Goal: Information Seeking & Learning: Learn about a topic

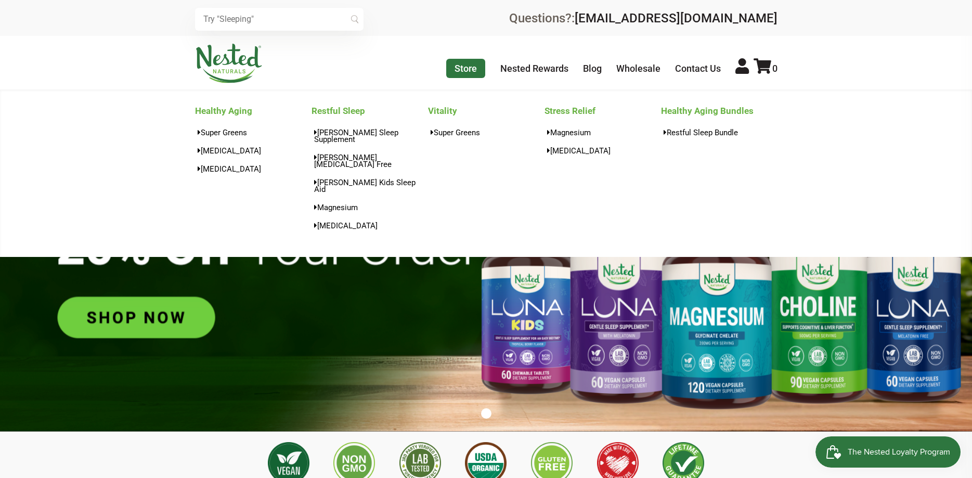
click at [473, 71] on link "Store" at bounding box center [465, 68] width 39 height 19
click at [226, 131] on link "Super Greens" at bounding box center [253, 132] width 117 height 15
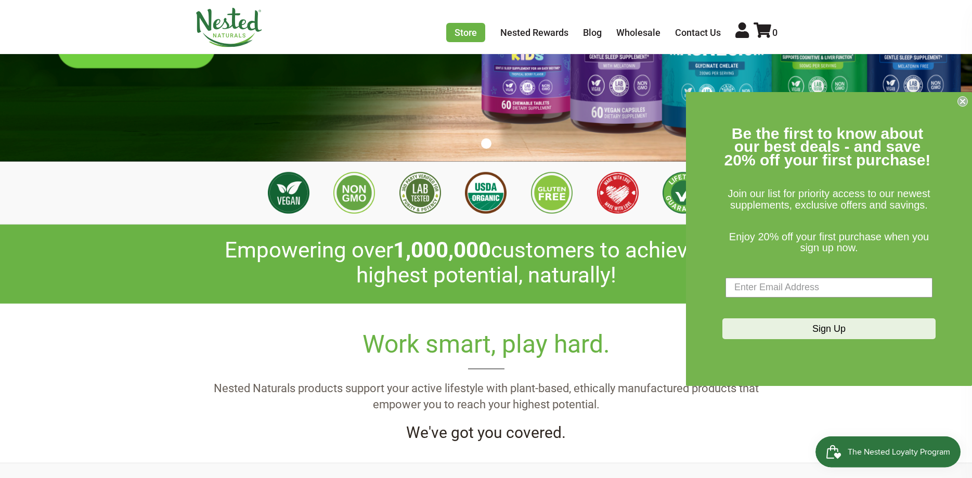
scroll to position [265, 0]
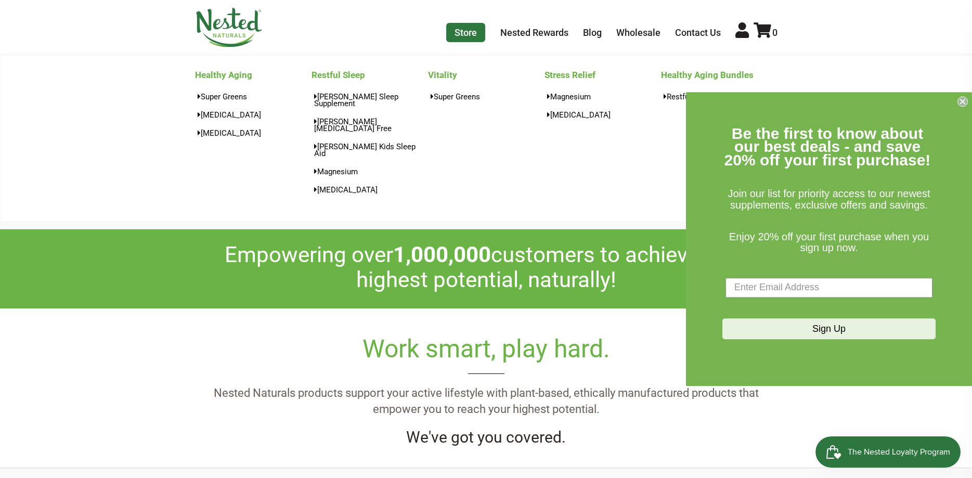
click at [467, 36] on link "Store" at bounding box center [465, 32] width 39 height 19
click at [216, 98] on link "Super Greens" at bounding box center [253, 96] width 117 height 15
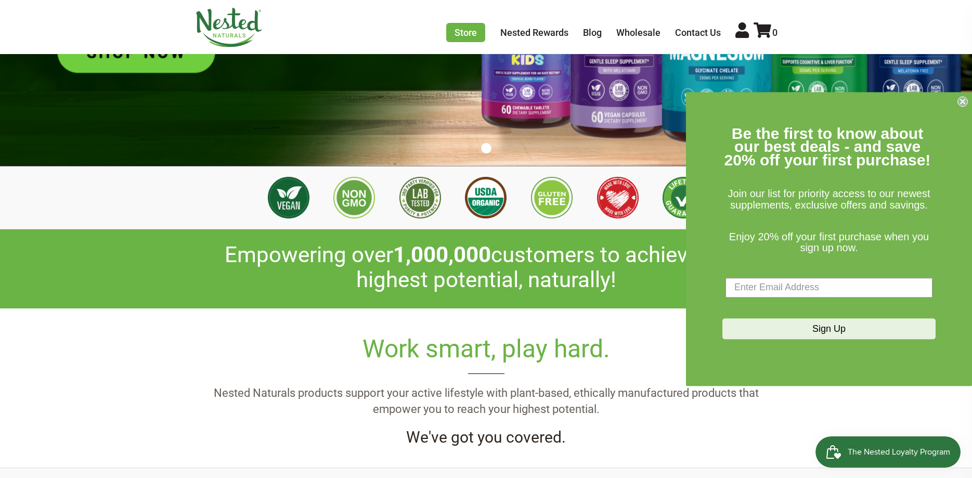
scroll to position [0, 2011]
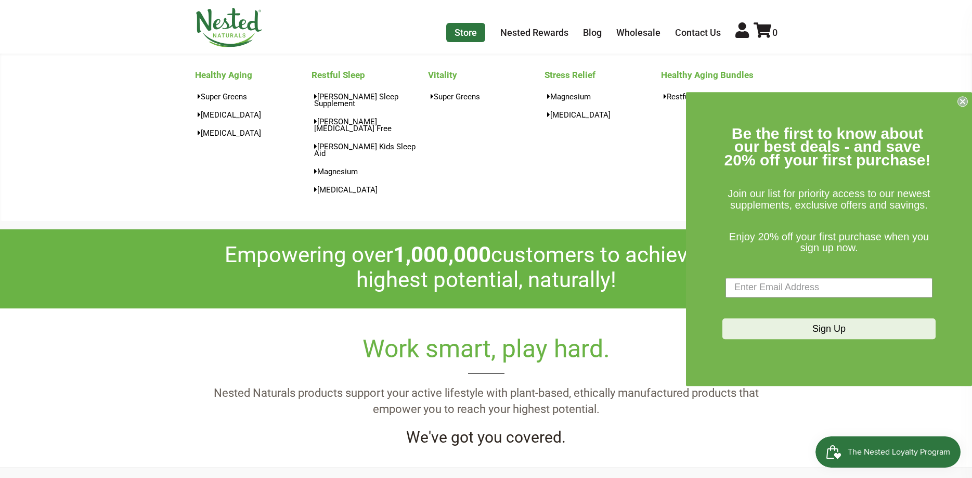
click at [482, 26] on link "Store" at bounding box center [465, 32] width 39 height 19
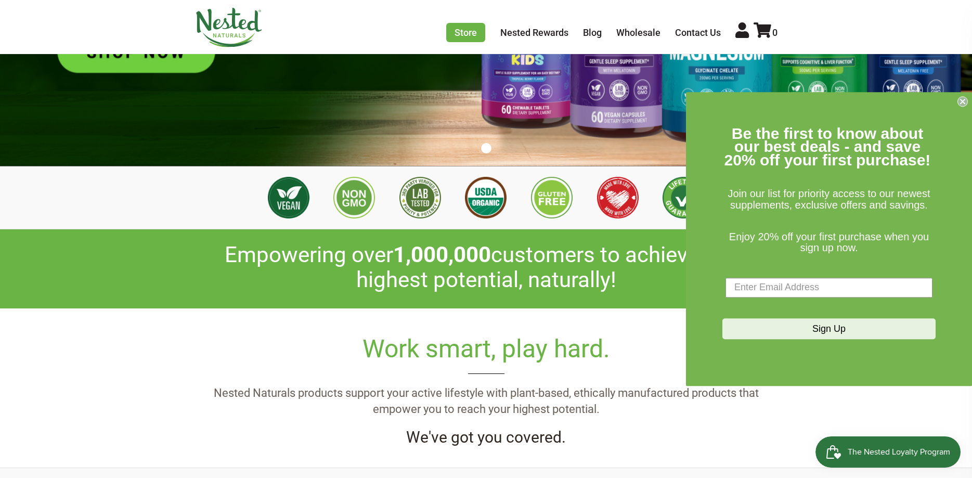
click at [965, 105] on circle "Close dialog" at bounding box center [963, 101] width 10 height 10
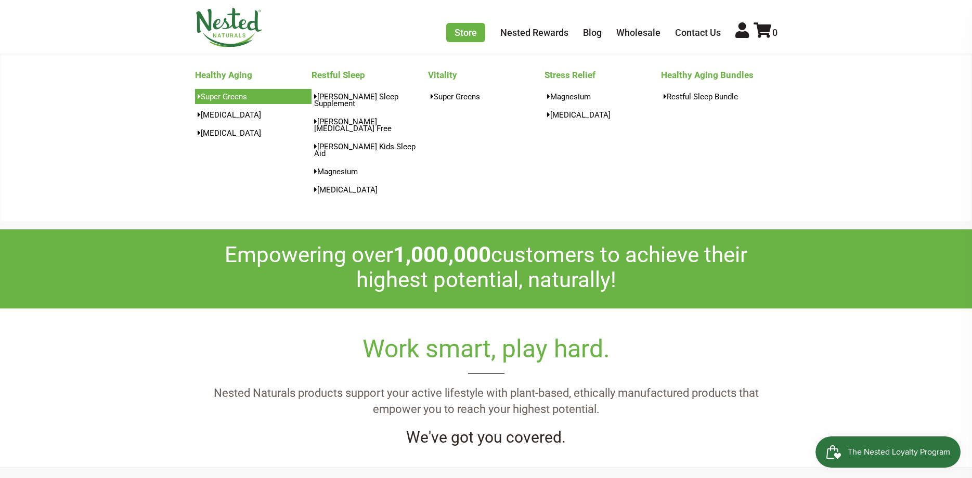
click at [228, 94] on link "Super Greens" at bounding box center [253, 96] width 117 height 15
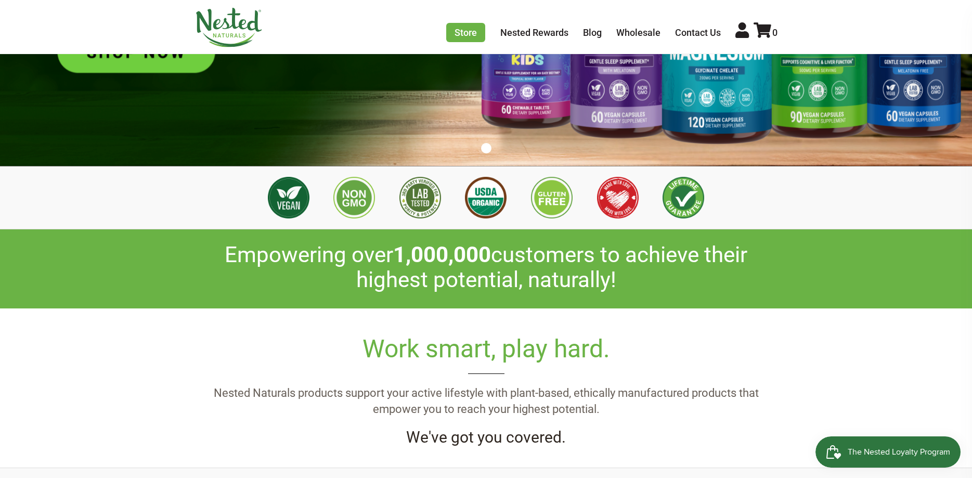
scroll to position [0, 183]
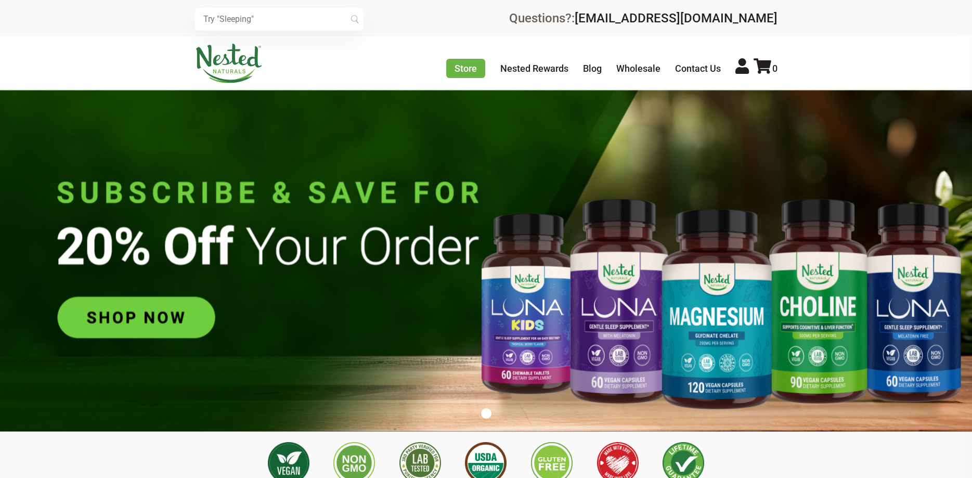
scroll to position [0, 1463]
click at [589, 67] on link "Blog" at bounding box center [592, 68] width 19 height 11
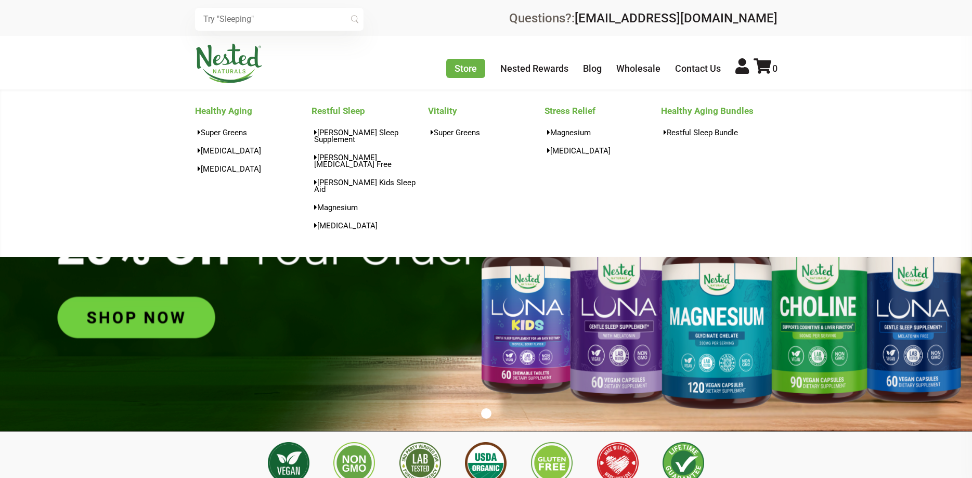
scroll to position [0, 1828]
click at [213, 148] on link "D-Mannose" at bounding box center [253, 150] width 117 height 15
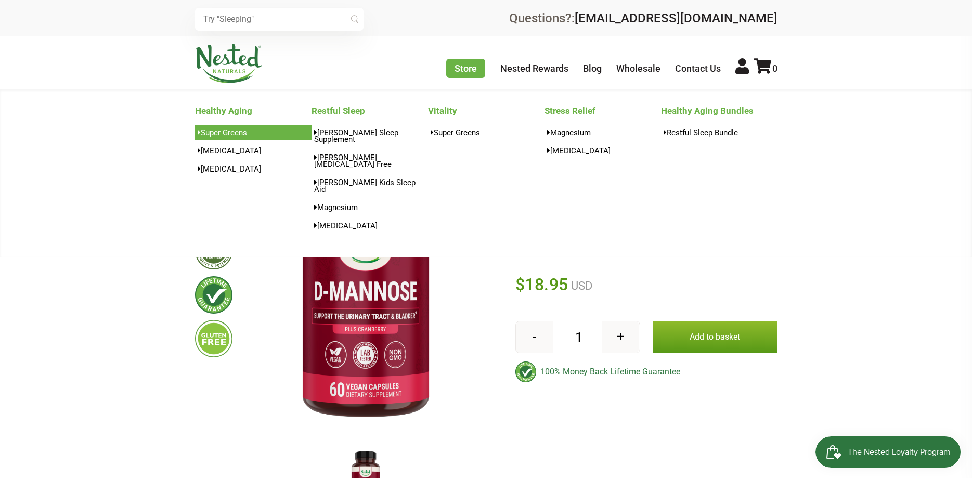
click at [228, 128] on link "Super Greens" at bounding box center [253, 132] width 117 height 15
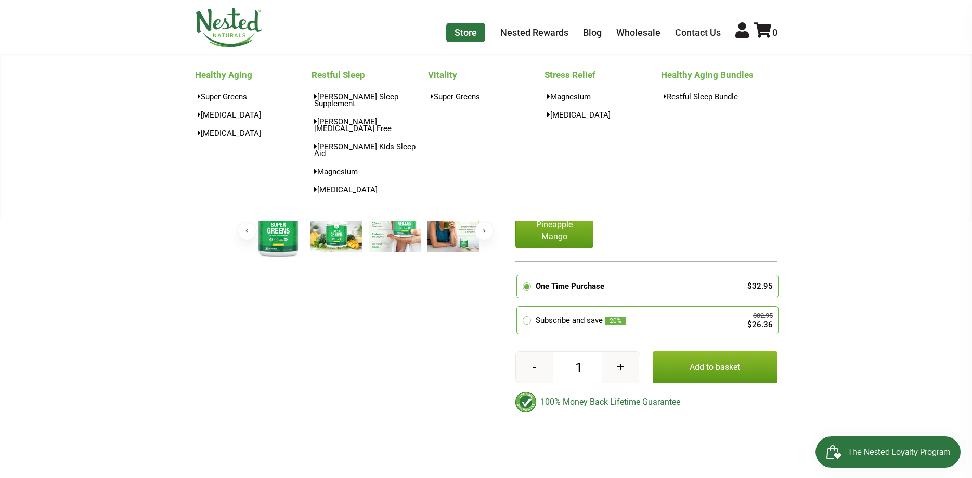
click at [460, 38] on link "Store" at bounding box center [465, 32] width 39 height 19
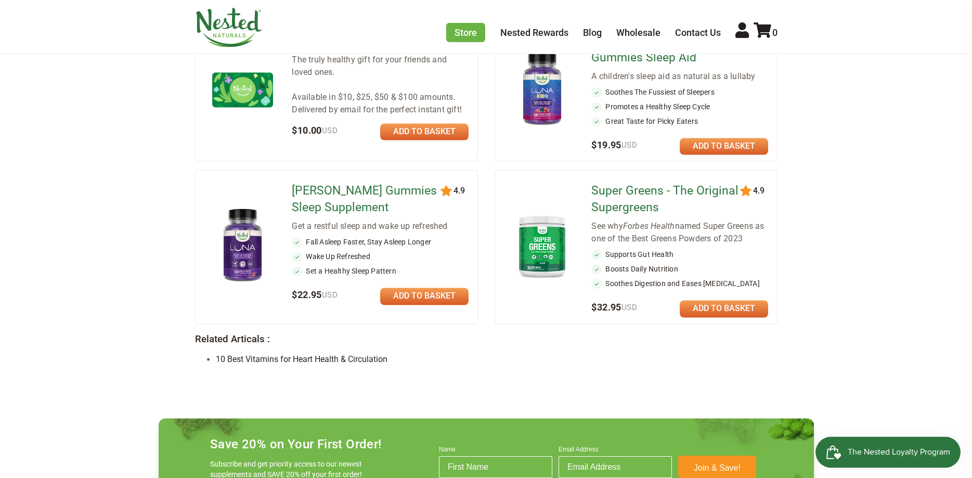
scroll to position [902, 0]
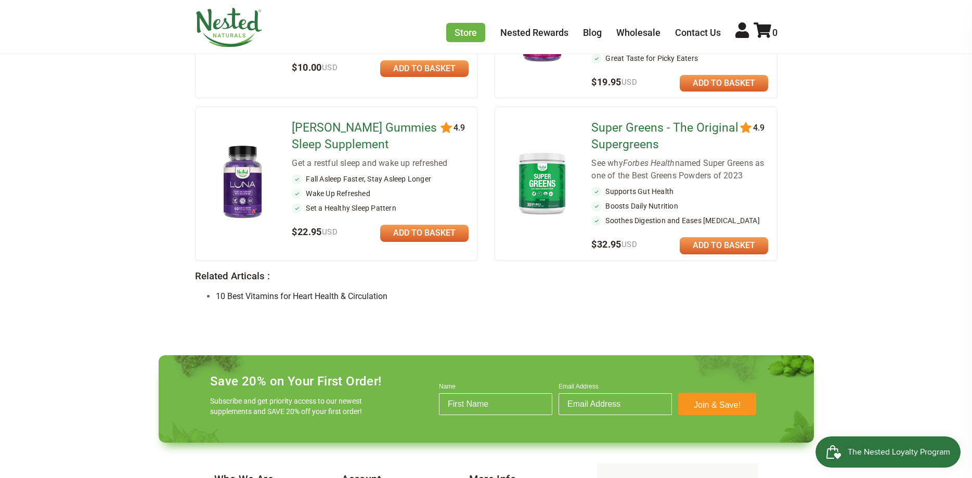
click at [555, 148] on img at bounding box center [542, 183] width 61 height 70
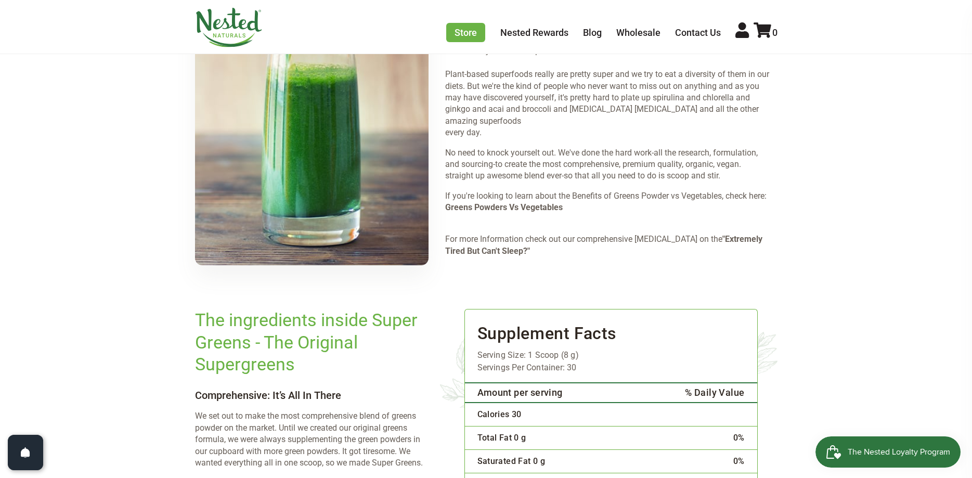
scroll to position [1592, 0]
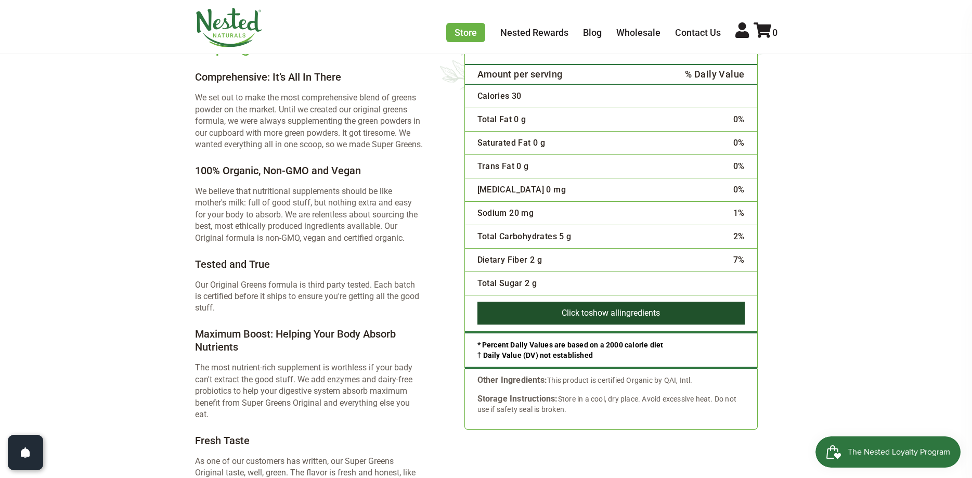
click at [577, 302] on button "Click to show all ingredients" at bounding box center [611, 313] width 267 height 23
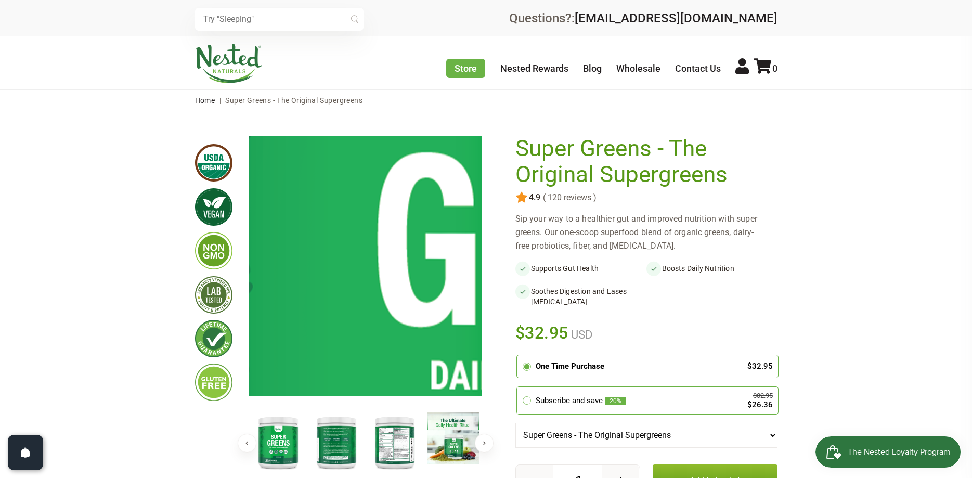
scroll to position [212, 0]
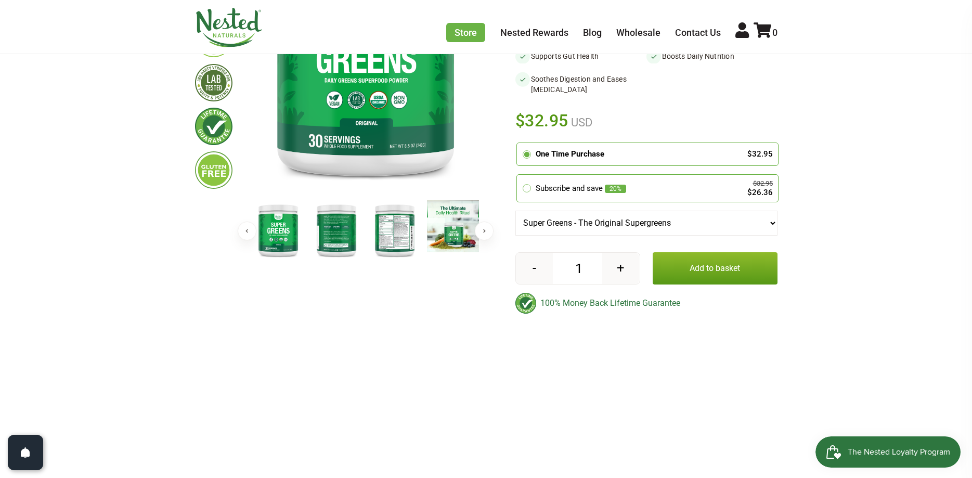
click at [381, 232] on img at bounding box center [395, 230] width 52 height 60
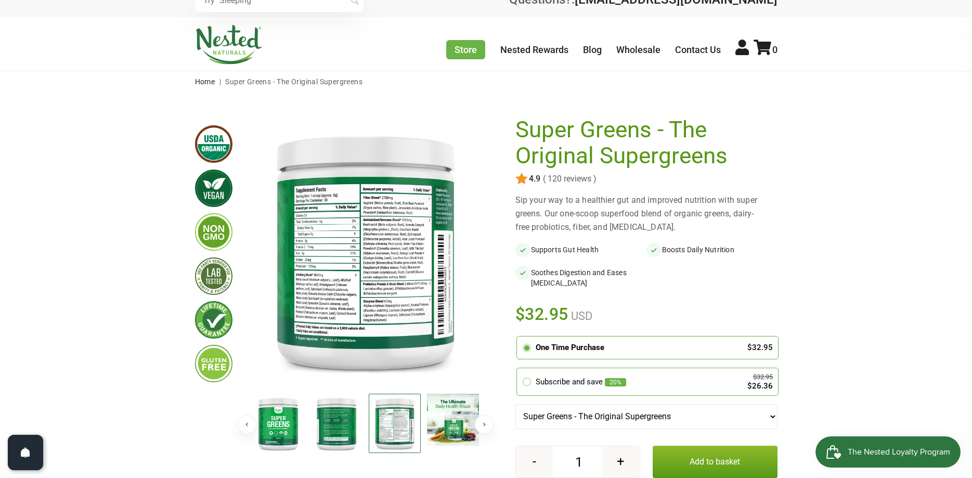
scroll to position [0, 0]
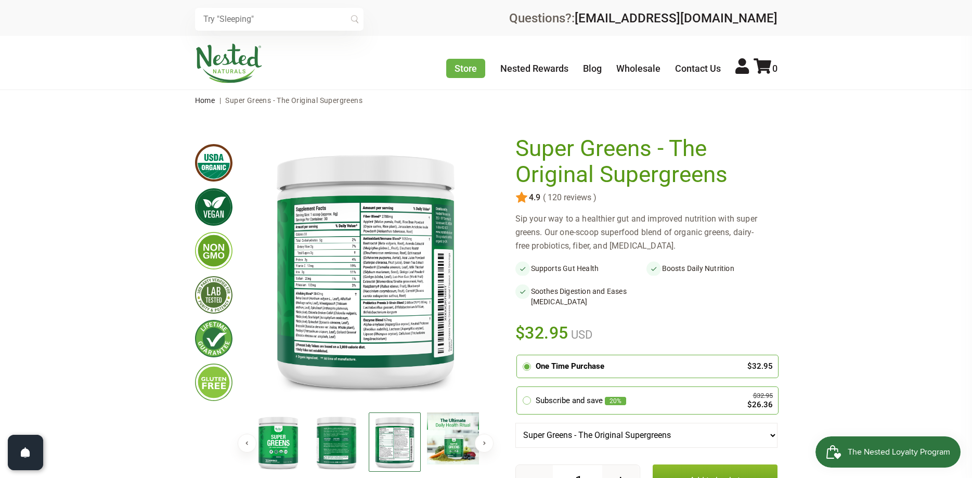
click at [385, 328] on img at bounding box center [365, 270] width 233 height 268
